Goal: Information Seeking & Learning: Learn about a topic

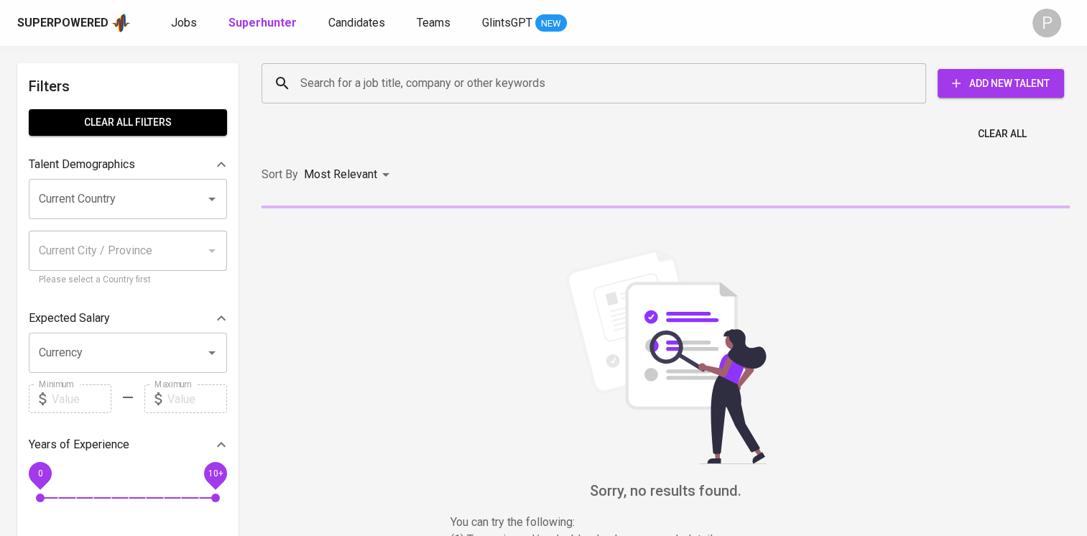
click at [445, 87] on input "Search for a job title, company or other keywords" at bounding box center [597, 83] width 601 height 27
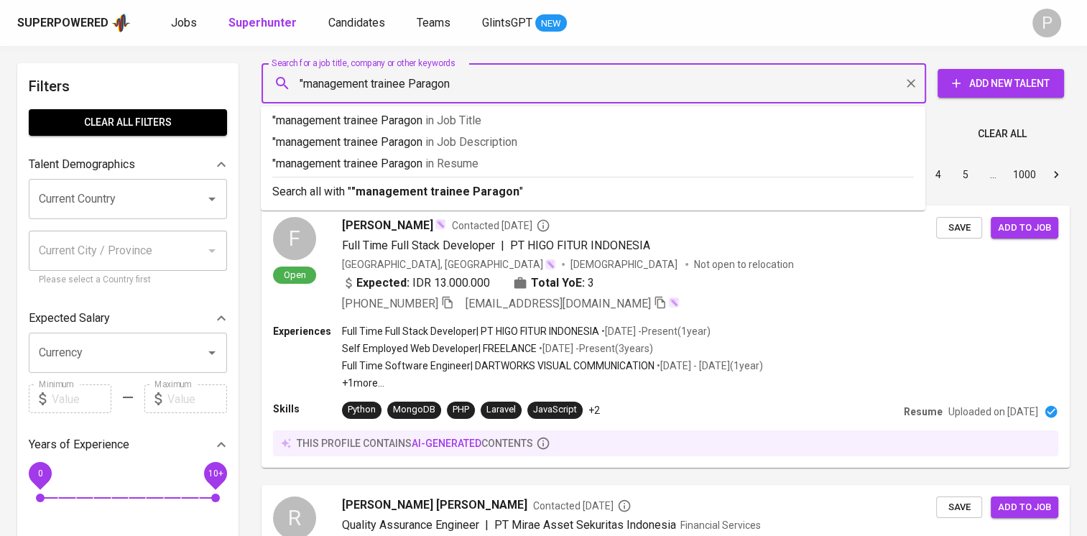
type input ""management trainee Paragon""
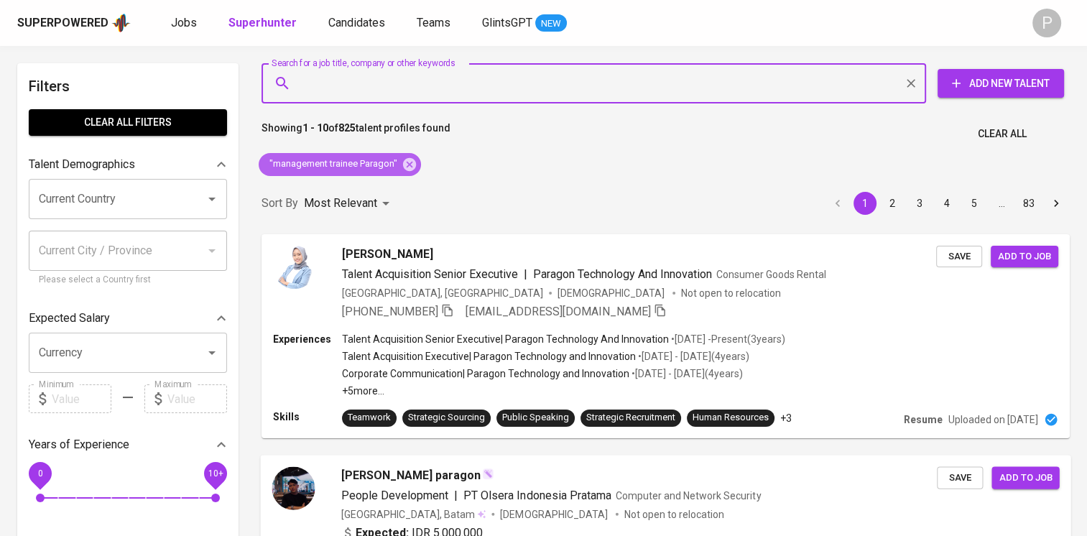
drag, startPoint x: 410, startPoint y: 159, endPoint x: 692, endPoint y: 499, distance: 441.2
click at [410, 159] on icon at bounding box center [409, 163] width 13 height 13
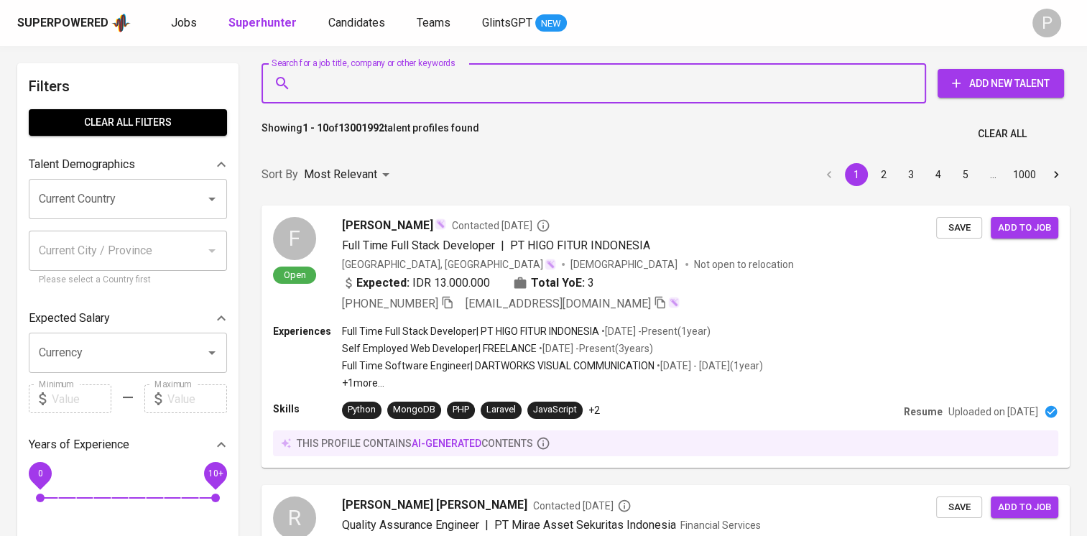
click at [465, 85] on input "Search for a job title, company or other keywords" at bounding box center [597, 83] width 601 height 27
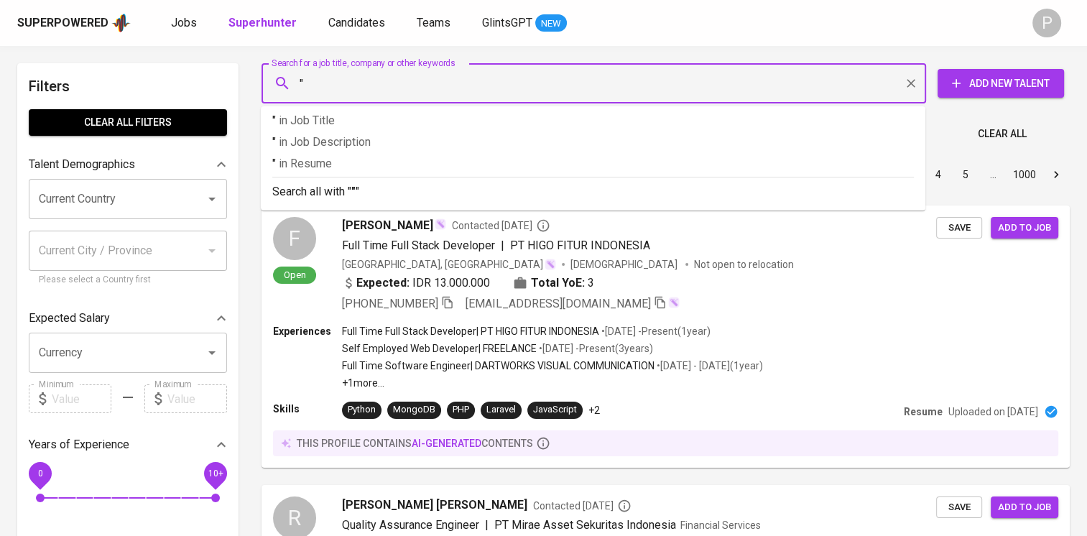
paste input "Nadhira Alifa Hubeis"
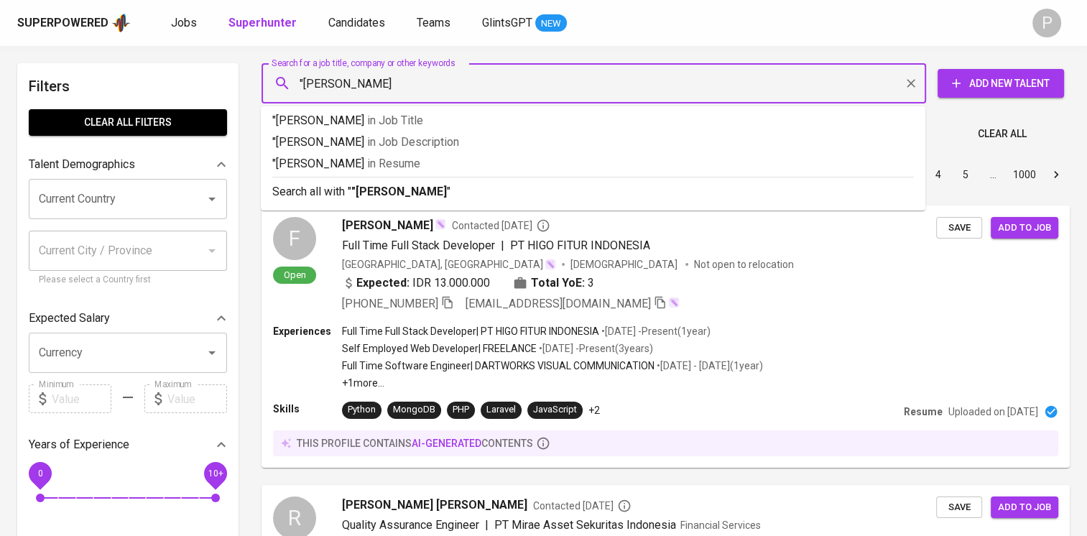
type input ""Nadhira Alifa Hubeis""
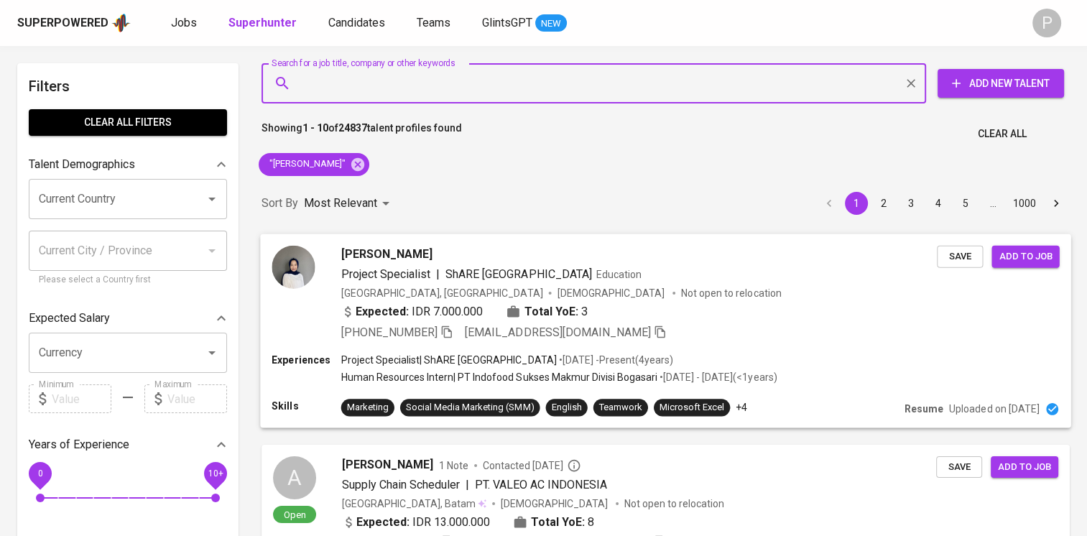
click at [679, 319] on div "Expected: IDR 7.000.000 Total YoE: 3" at bounding box center [638, 312] width 595 height 21
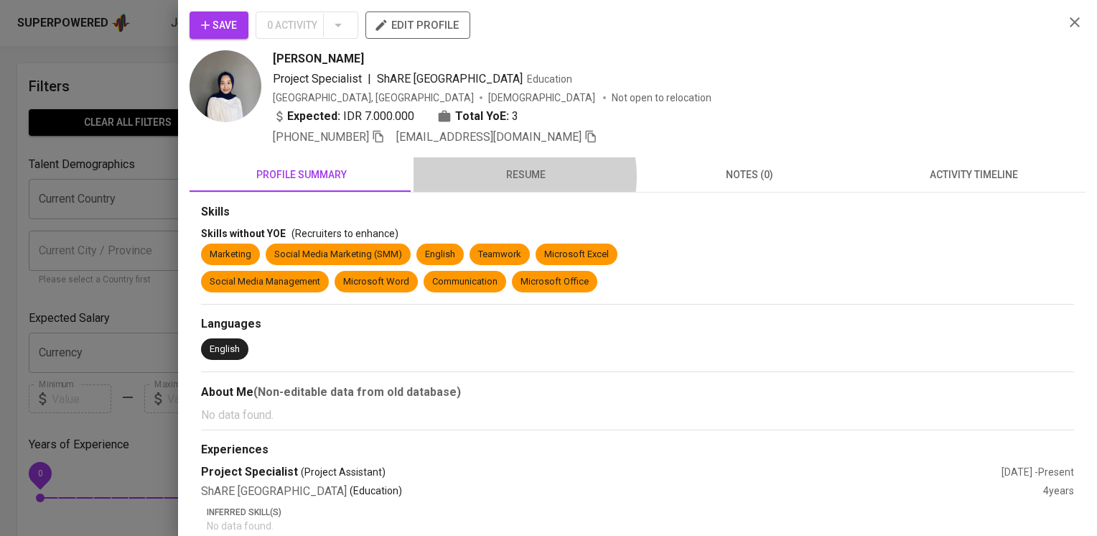
click at [515, 175] on span "resume" at bounding box center [525, 175] width 207 height 18
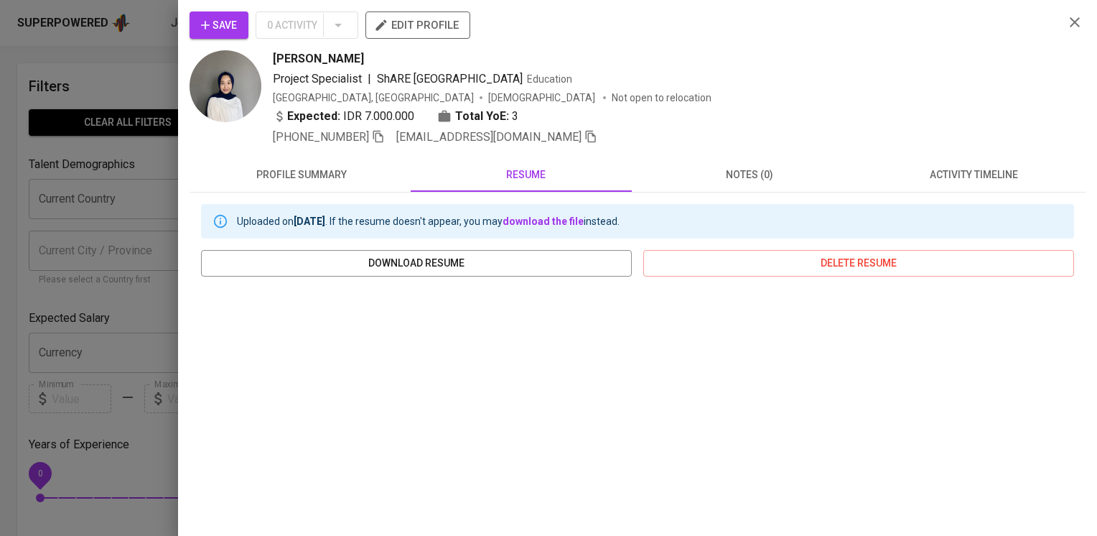
click at [768, 51] on div "nadhira alifa" at bounding box center [663, 58] width 780 height 17
click at [1066, 23] on icon "button" at bounding box center [1074, 22] width 17 height 17
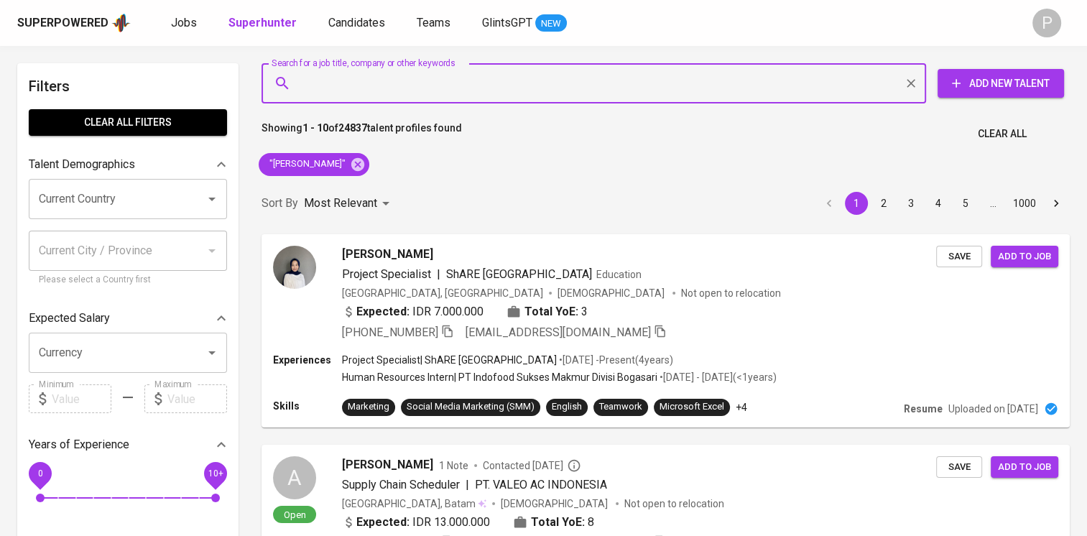
click at [417, 83] on input "Search for a job title, company or other keywords" at bounding box center [597, 83] width 601 height 27
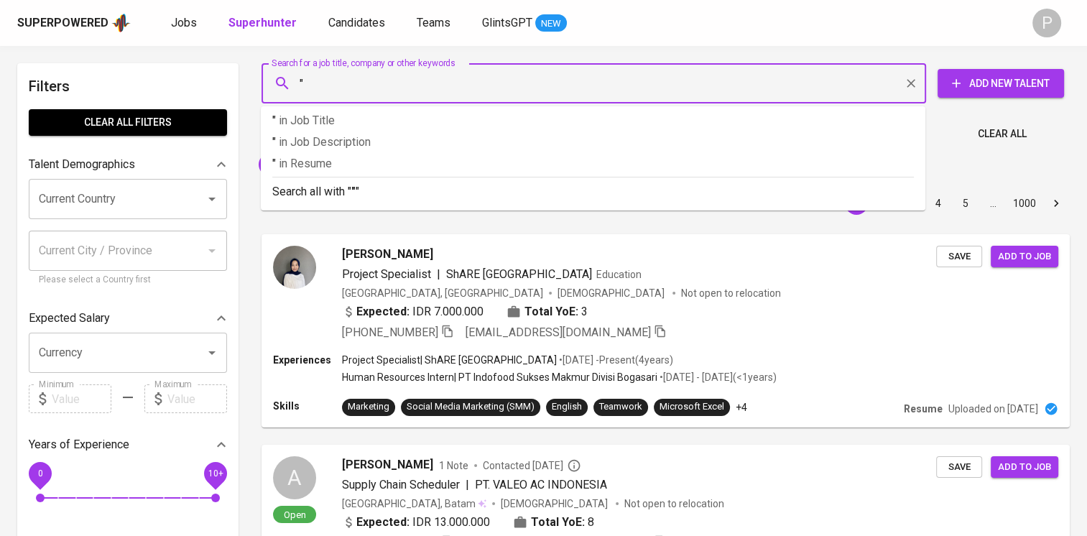
paste input "Richard Harryson"
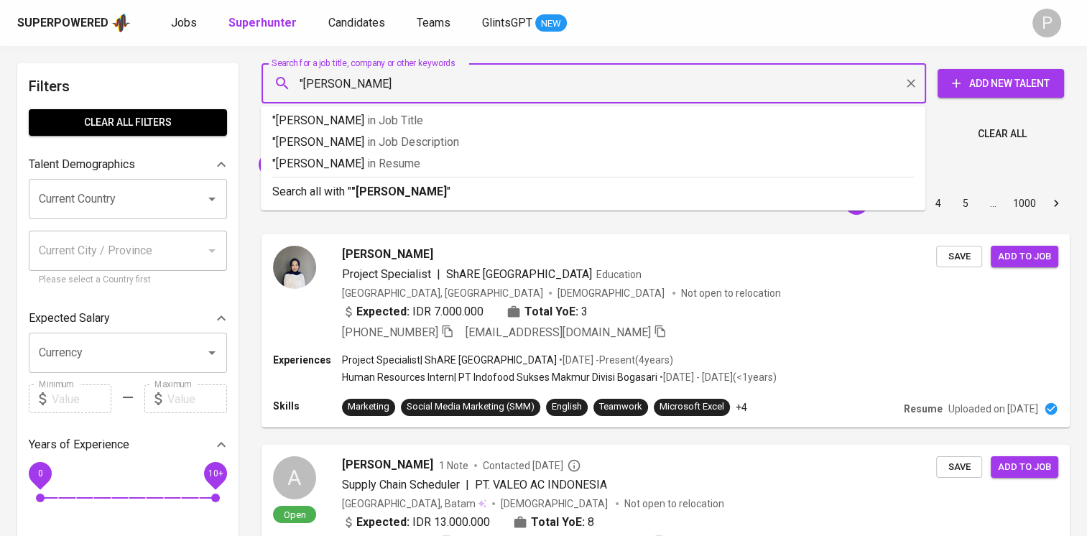
type input ""Richard Harryson""
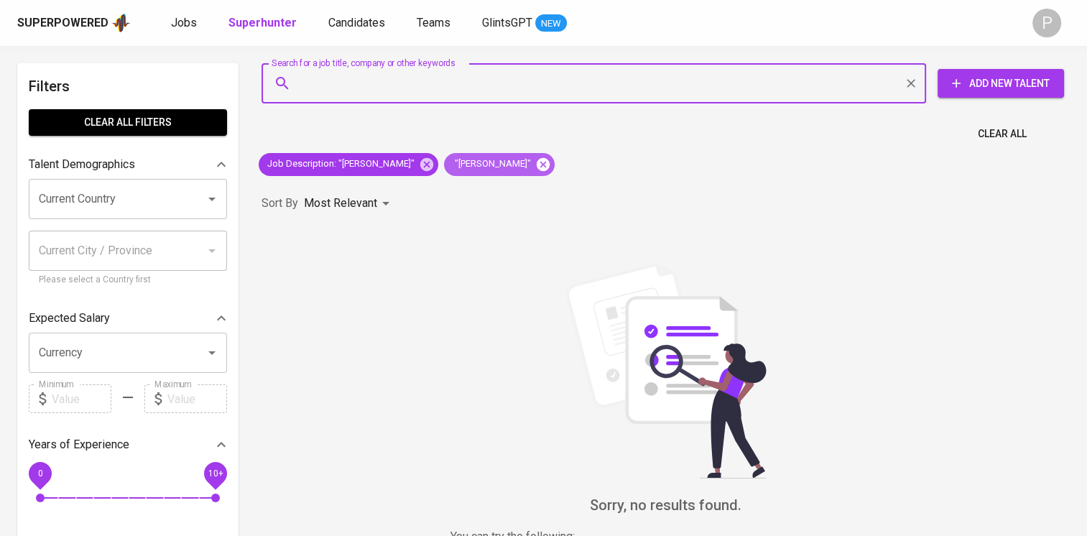
click at [549, 168] on icon at bounding box center [542, 163] width 13 height 13
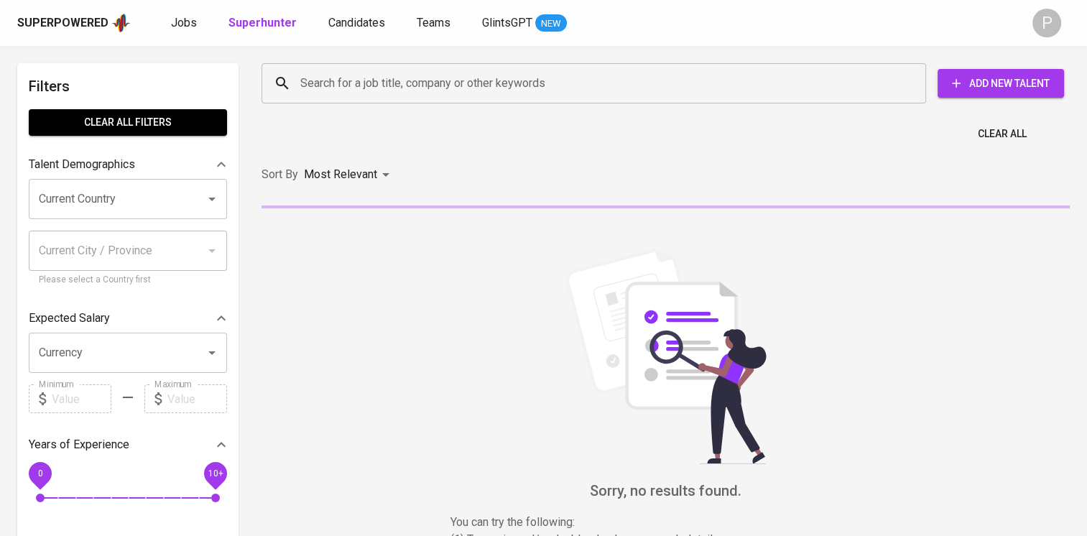
click at [497, 88] on input "Search for a job title, company or other keywords" at bounding box center [597, 83] width 601 height 27
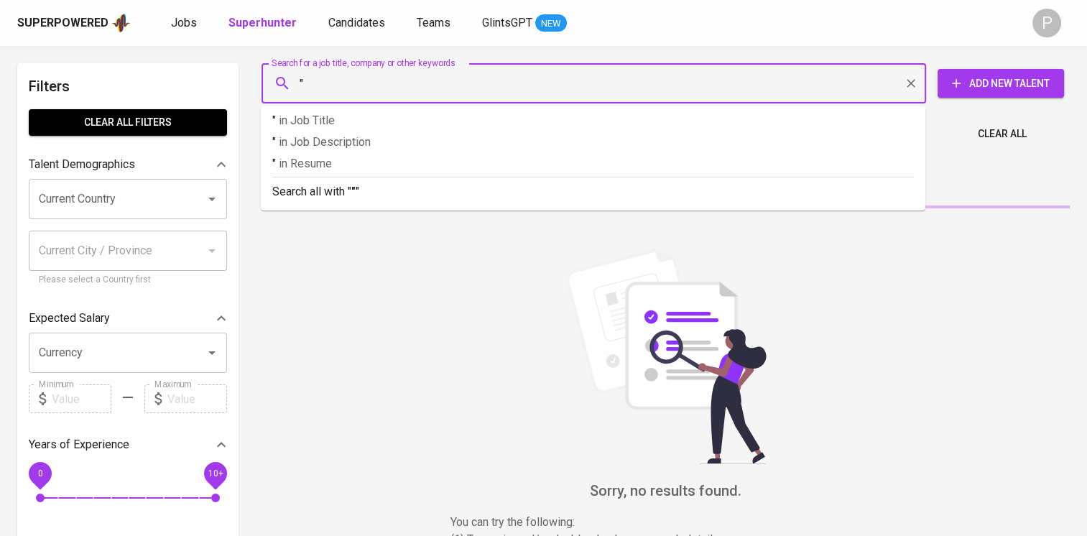
paste input "[PERSON_NAME]"
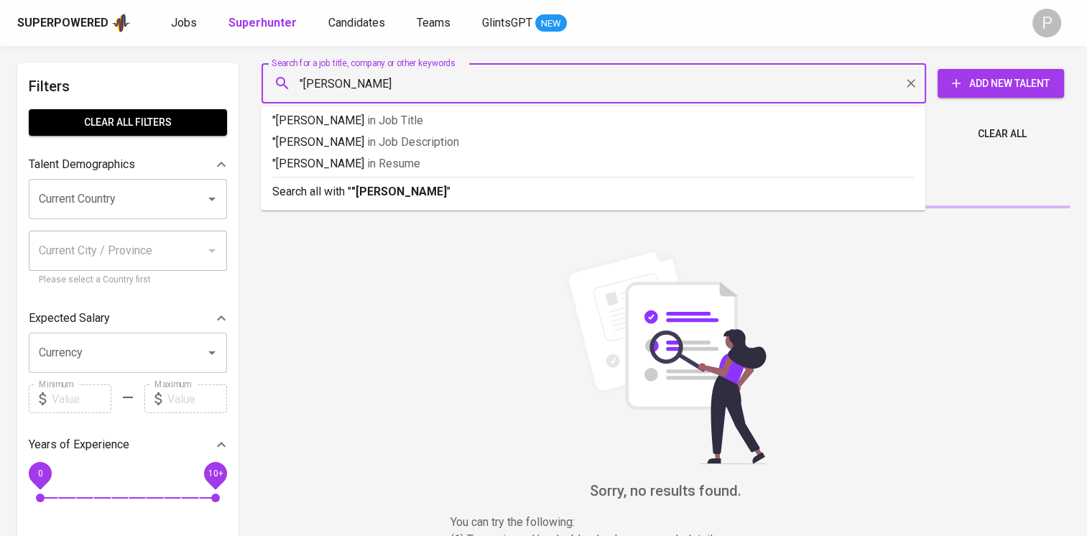
type input ""[PERSON_NAME]""
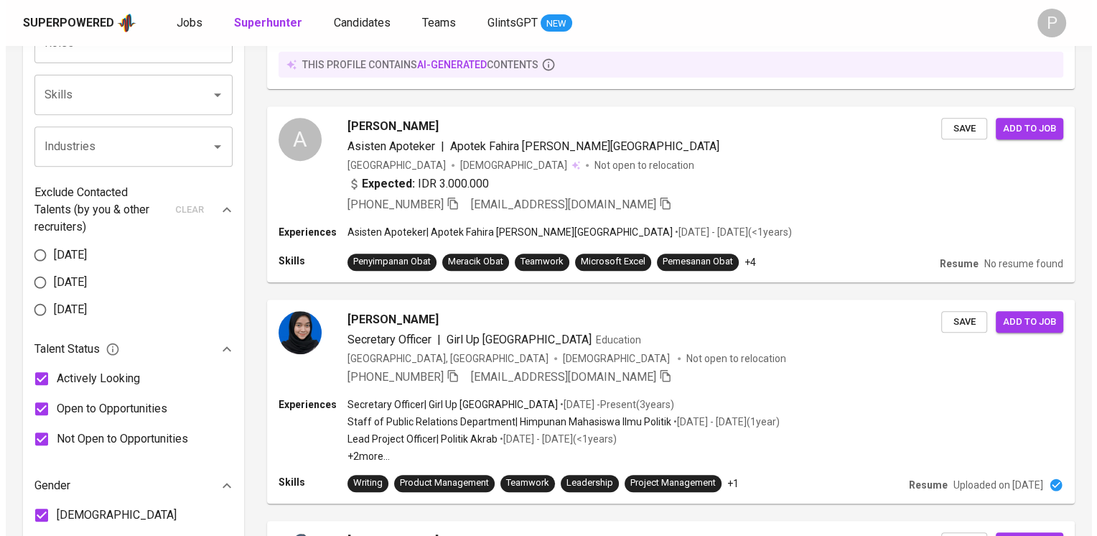
scroll to position [583, 0]
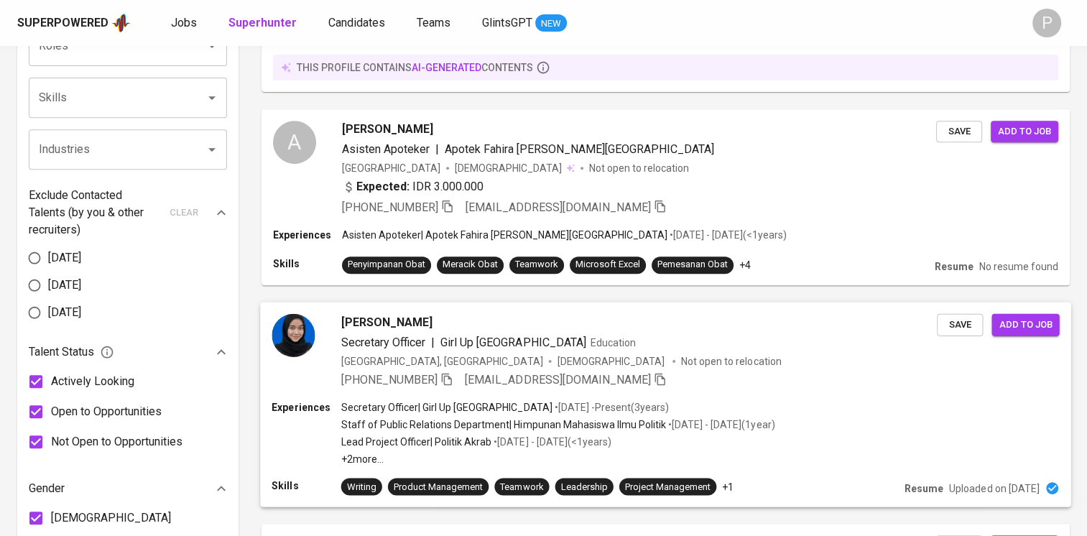
click at [497, 333] on span "Girl Up [GEOGRAPHIC_DATA]" at bounding box center [513, 341] width 146 height 17
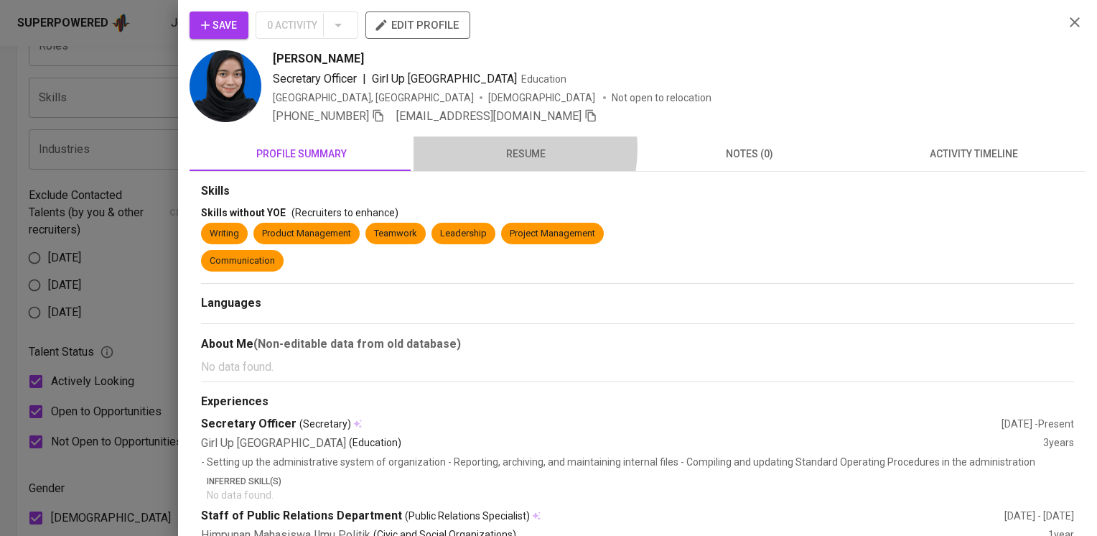
click at [503, 149] on span "resume" at bounding box center [525, 154] width 207 height 18
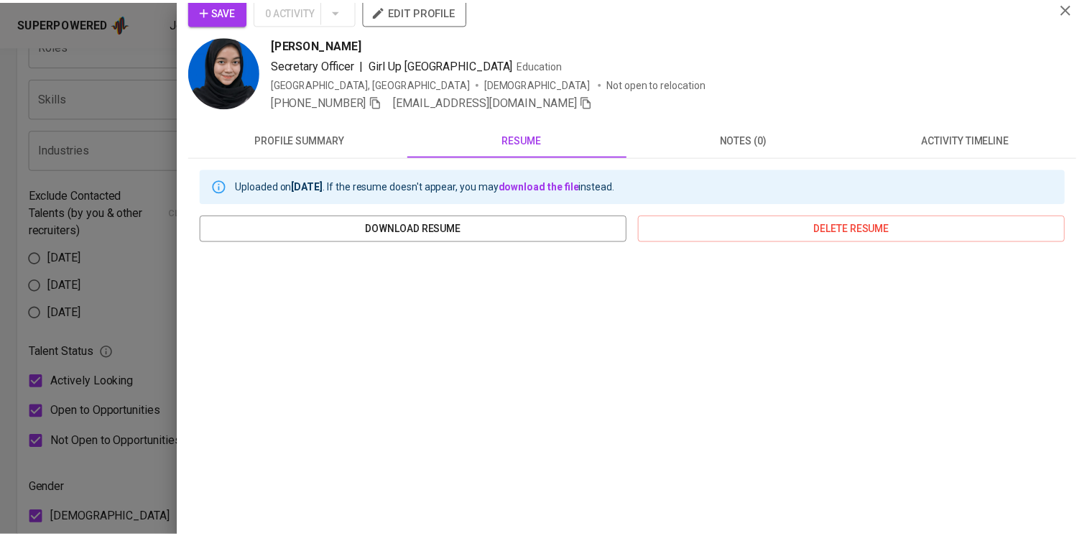
scroll to position [0, 0]
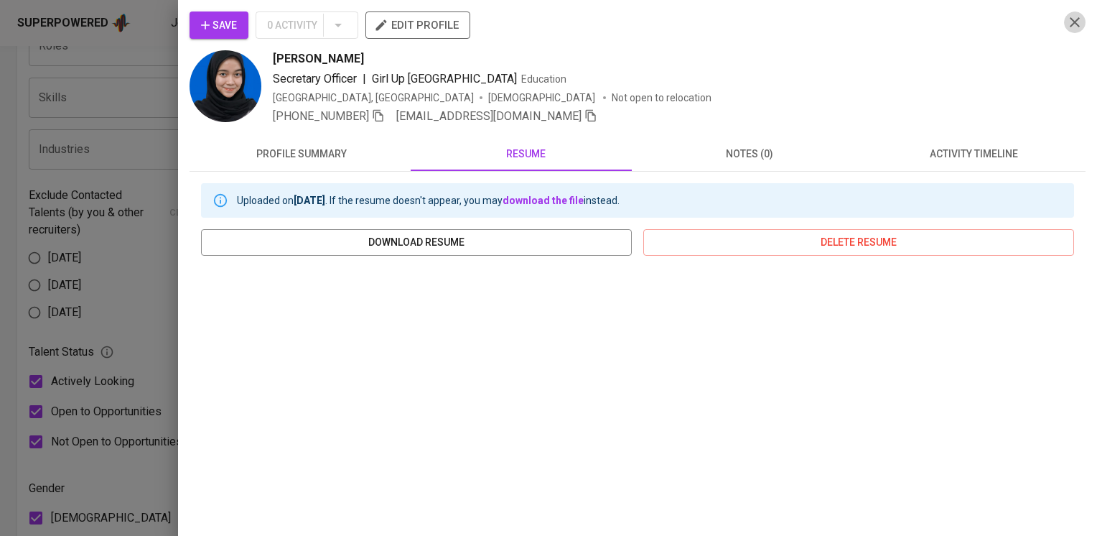
click at [1070, 24] on icon "button" at bounding box center [1075, 22] width 10 height 10
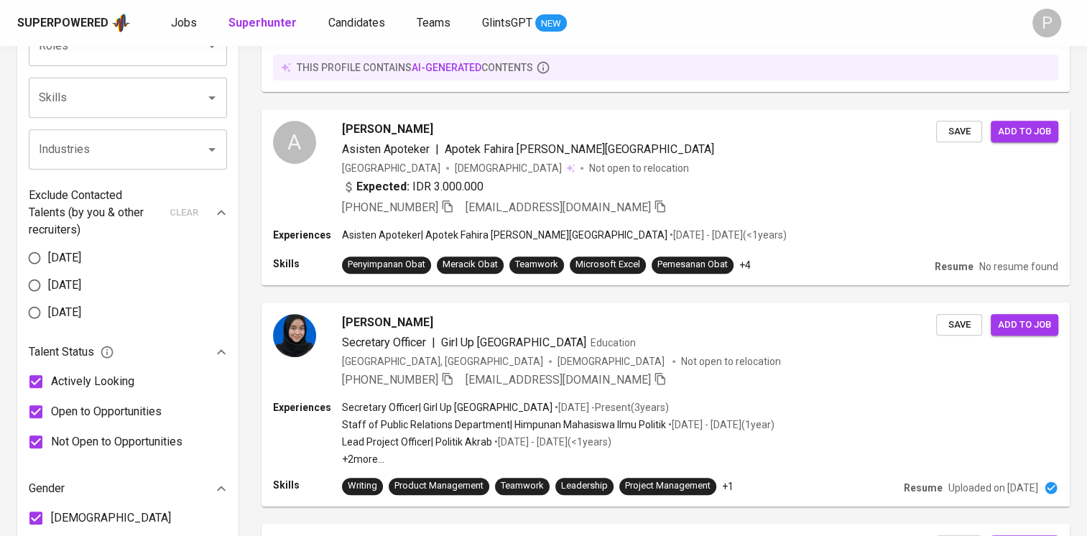
scroll to position [9, 0]
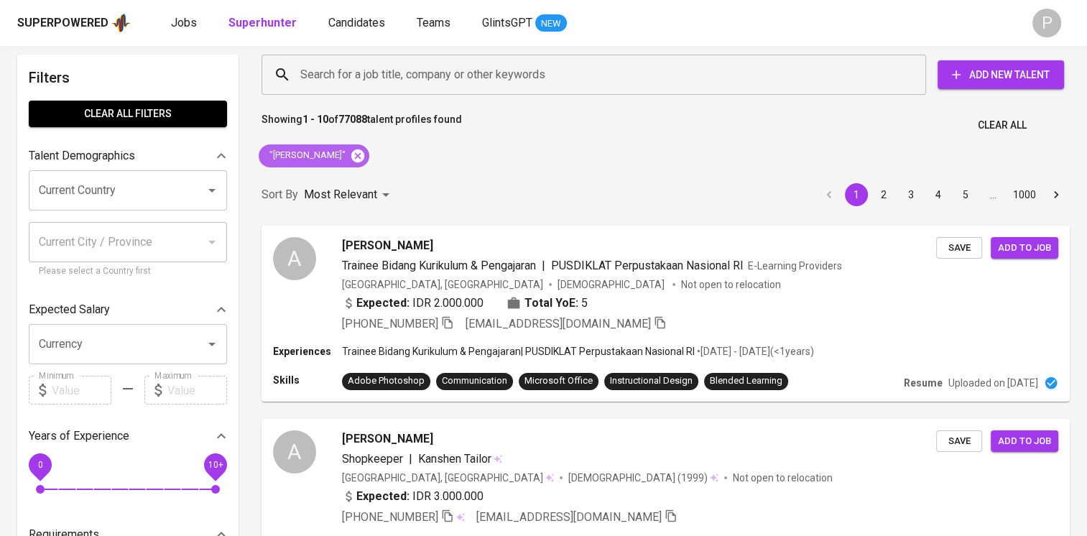
click at [356, 152] on icon at bounding box center [358, 156] width 16 height 16
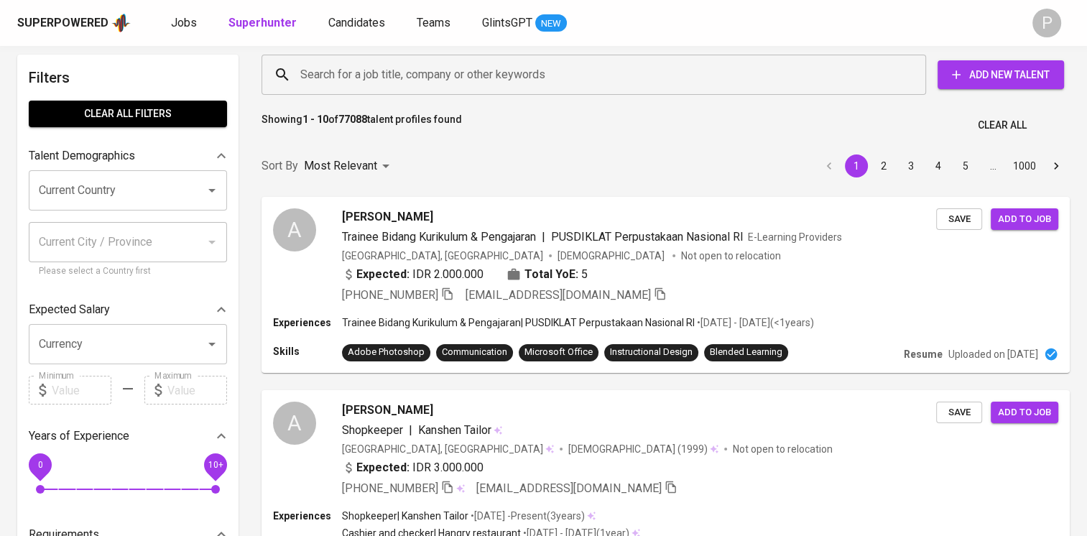
click at [326, 80] on input "Search for a job title, company or other keywords" at bounding box center [597, 74] width 601 height 27
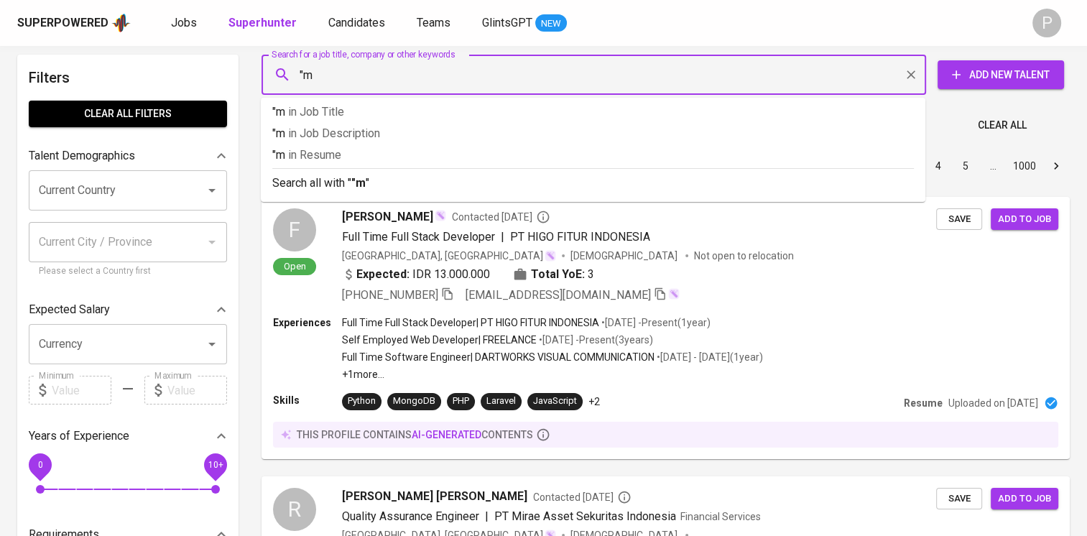
type input """
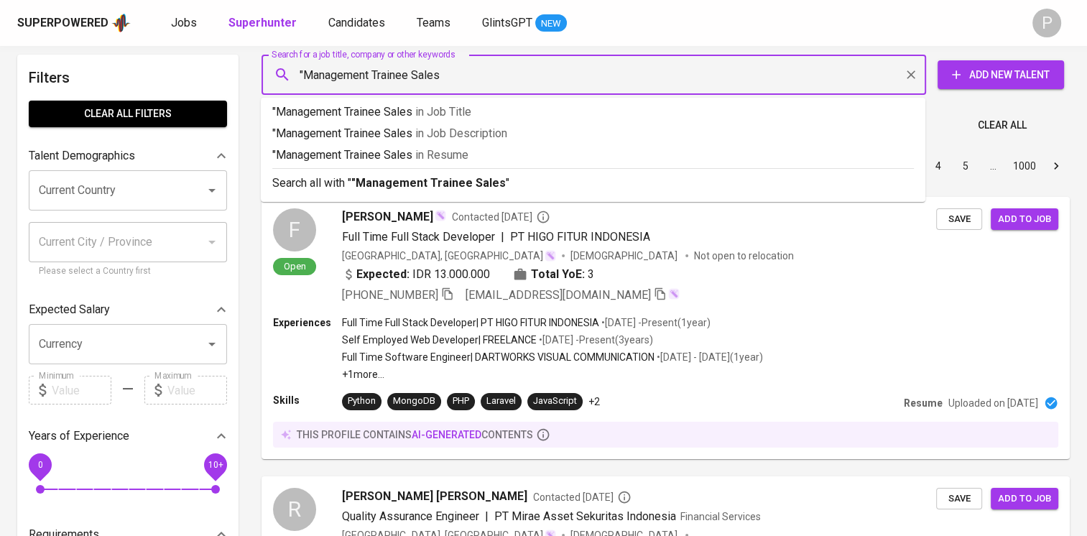
type input ""Management Trainee Sales""
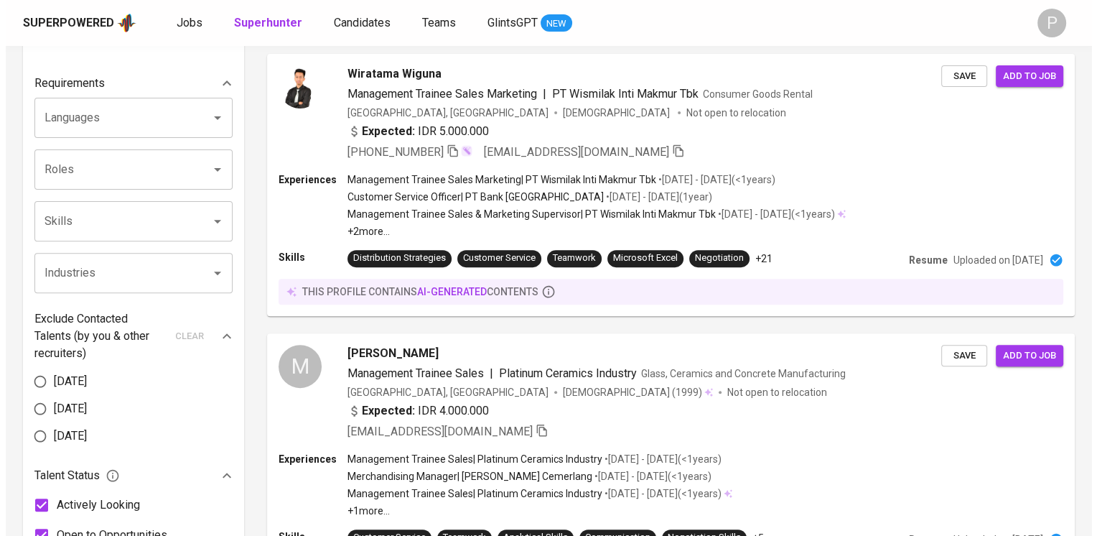
scroll to position [457, 0]
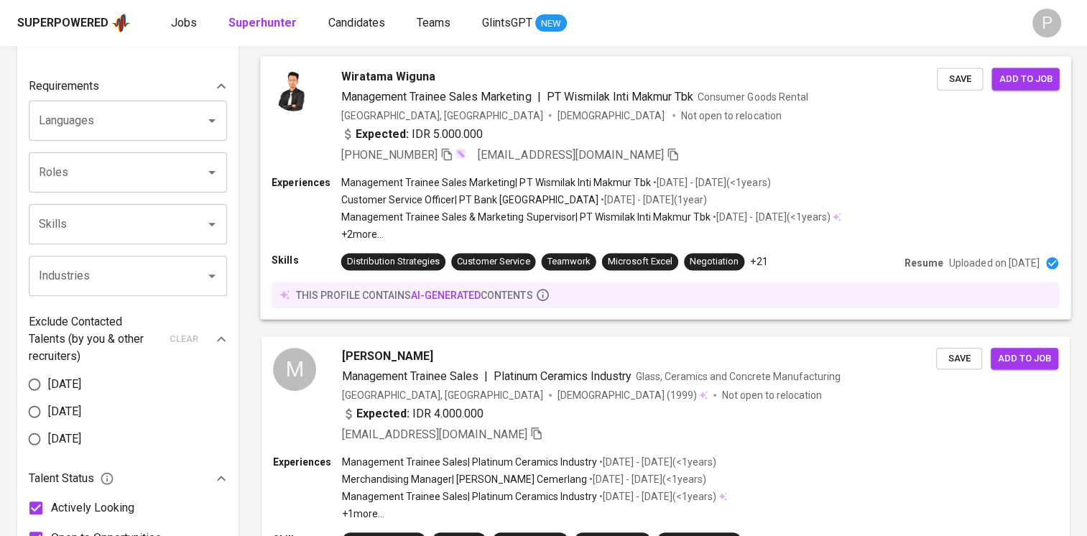
click at [707, 121] on div "[GEOGRAPHIC_DATA], [GEOGRAPHIC_DATA] [DEMOGRAPHIC_DATA] Not open to relocation" at bounding box center [638, 115] width 595 height 14
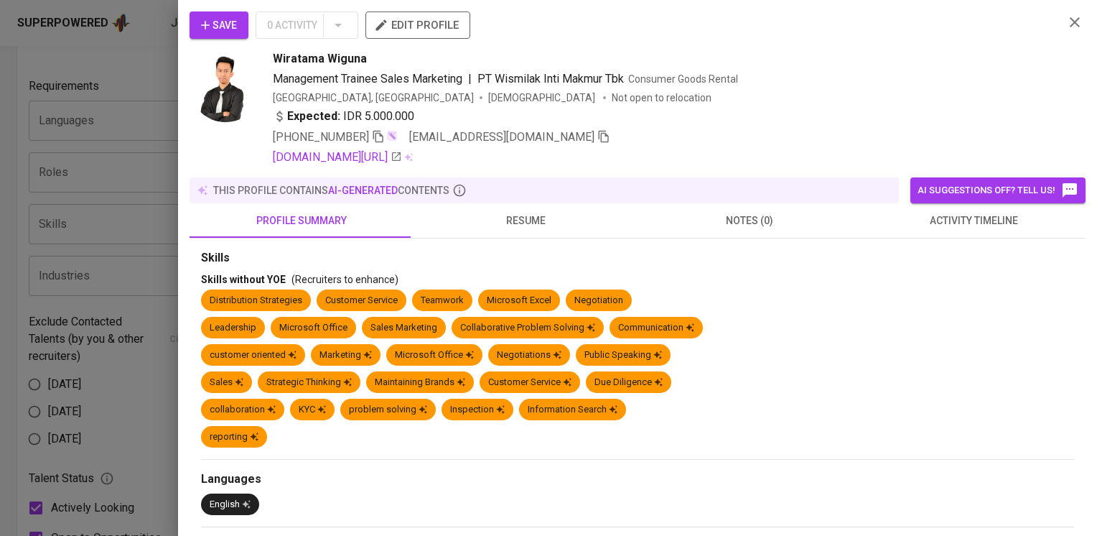
click at [513, 220] on span "resume" at bounding box center [525, 221] width 207 height 18
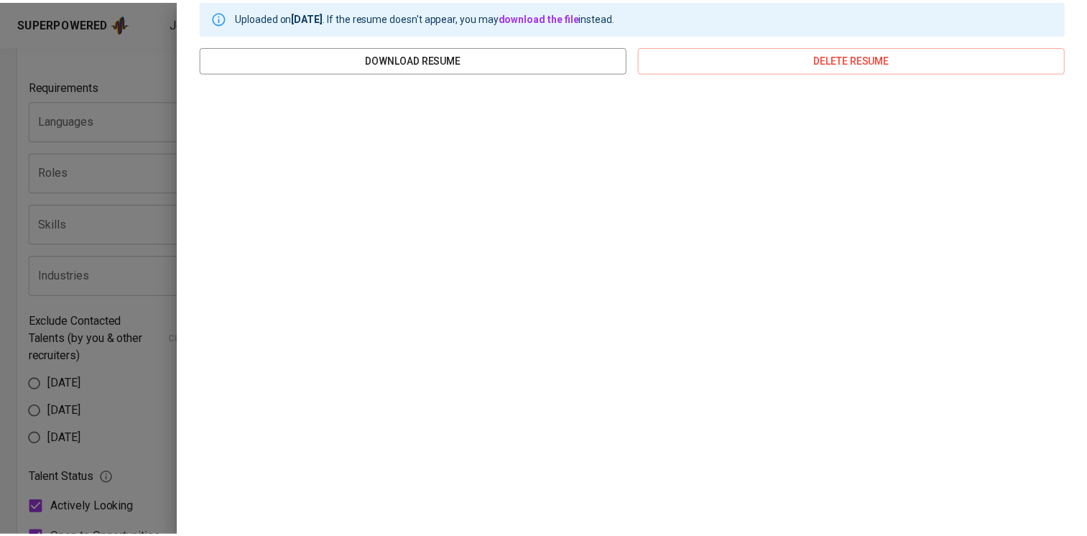
scroll to position [0, 0]
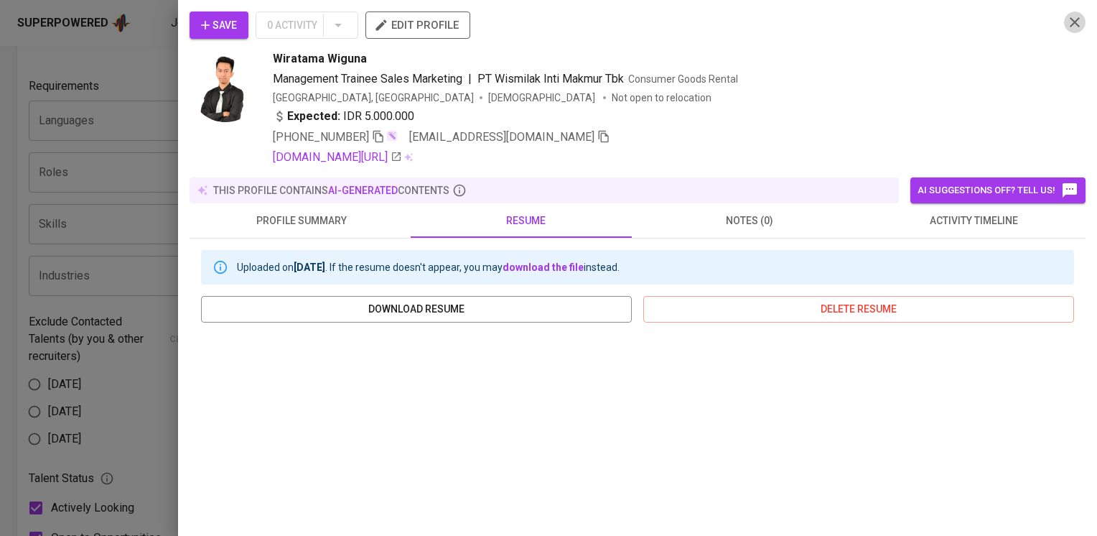
click at [1070, 24] on icon "button" at bounding box center [1075, 22] width 10 height 10
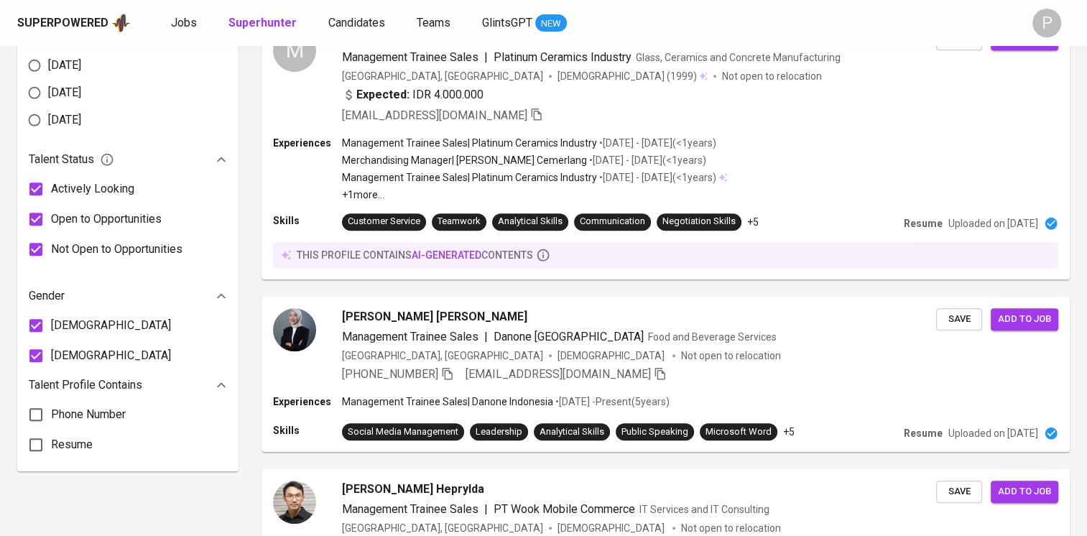
scroll to position [779, 0]
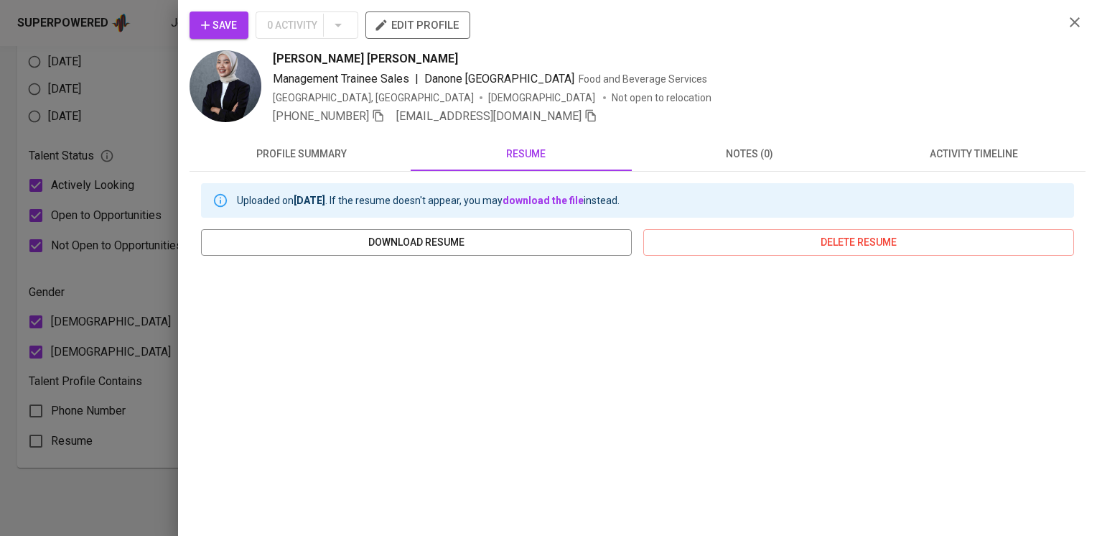
scroll to position [184, 0]
